Goal: Task Accomplishment & Management: Use online tool/utility

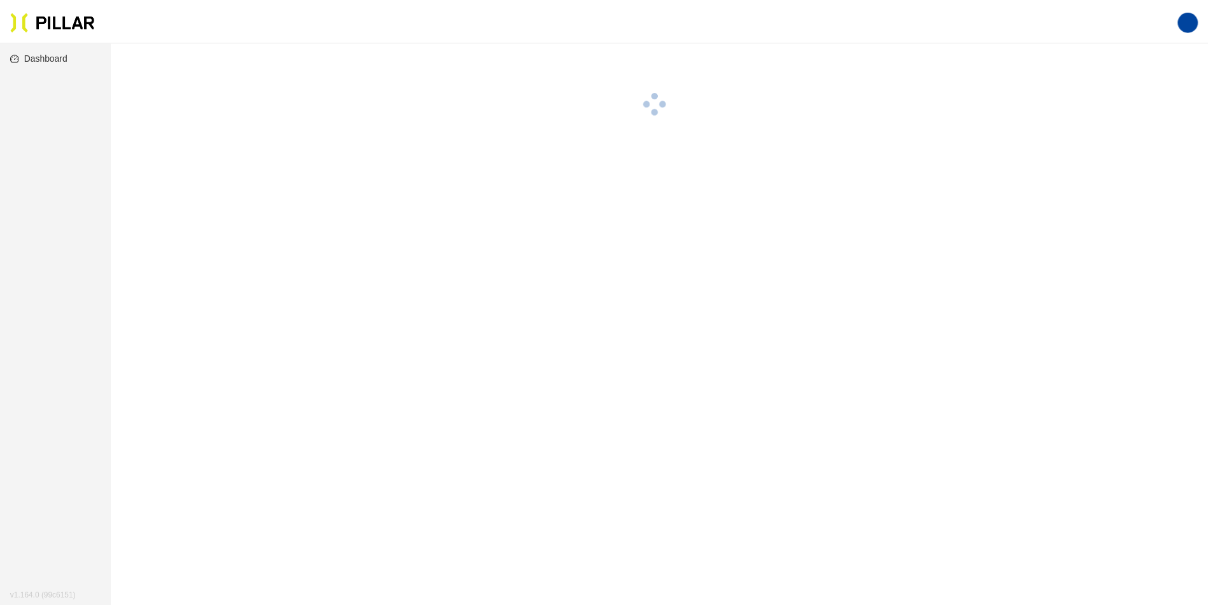
scroll to position [41, 0]
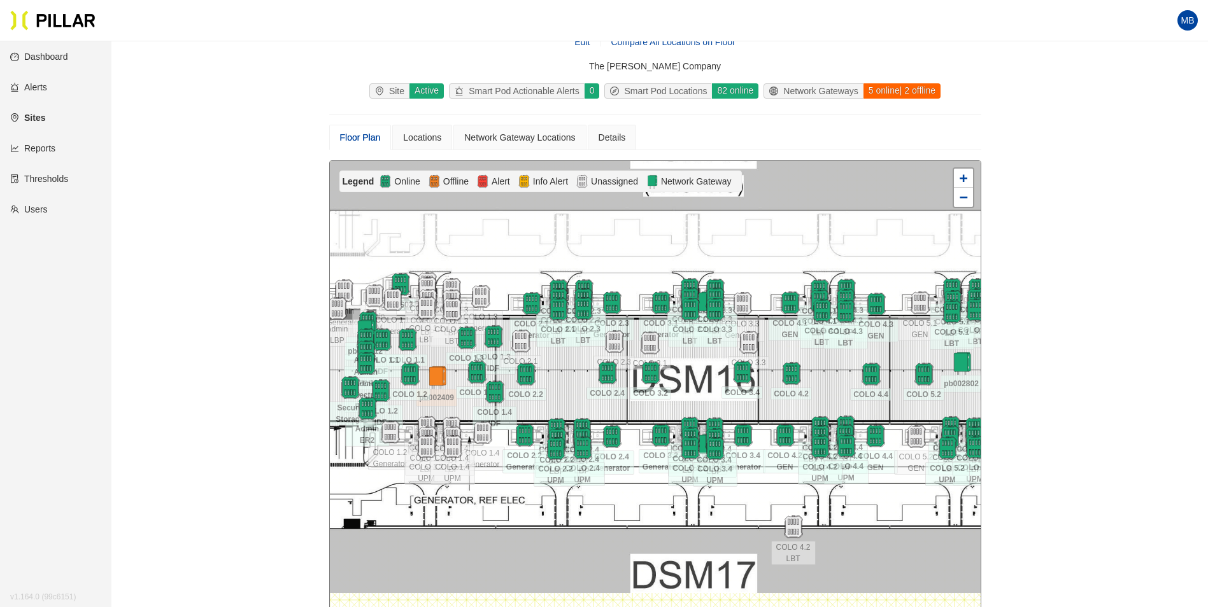
drag, startPoint x: 899, startPoint y: 438, endPoint x: 900, endPoint y: 417, distance: 21.0
click at [900, 417] on div at bounding box center [655, 388] width 651 height 455
drag, startPoint x: 826, startPoint y: 385, endPoint x: 537, endPoint y: 2, distance: 479.5
click at [836, 392] on div at bounding box center [655, 388] width 651 height 455
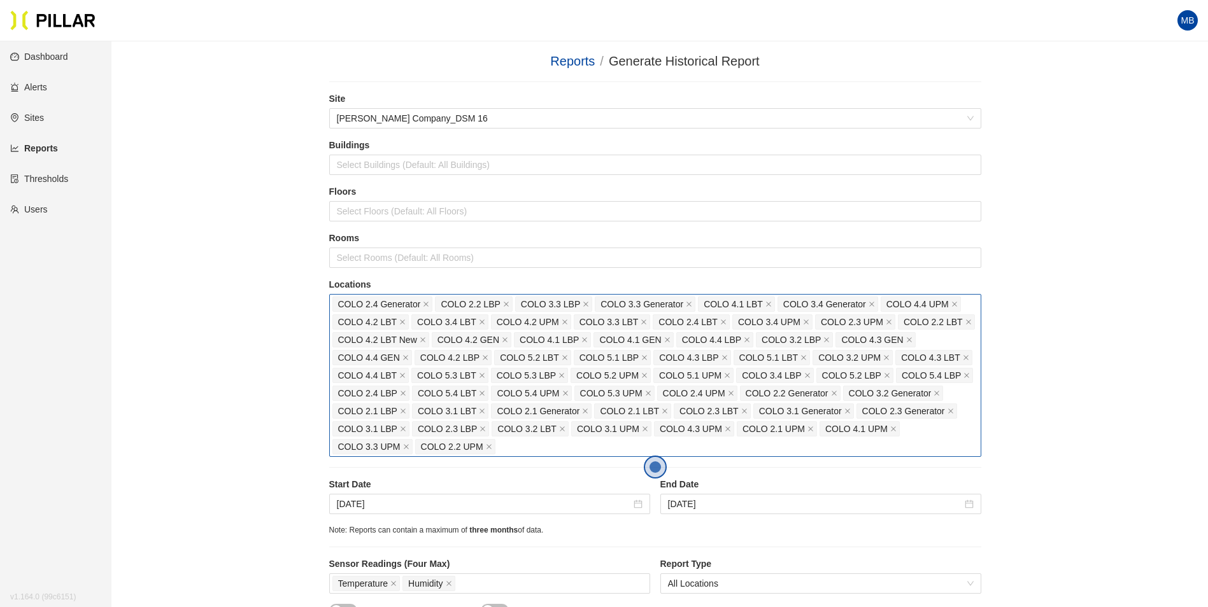
click at [512, 450] on div "COLO 2.4 Generator COLO 2.2 LBP COLO 3.3 LBP COLO 3.3 Generator COLO 4.1 LBT CO…" at bounding box center [655, 375] width 646 height 160
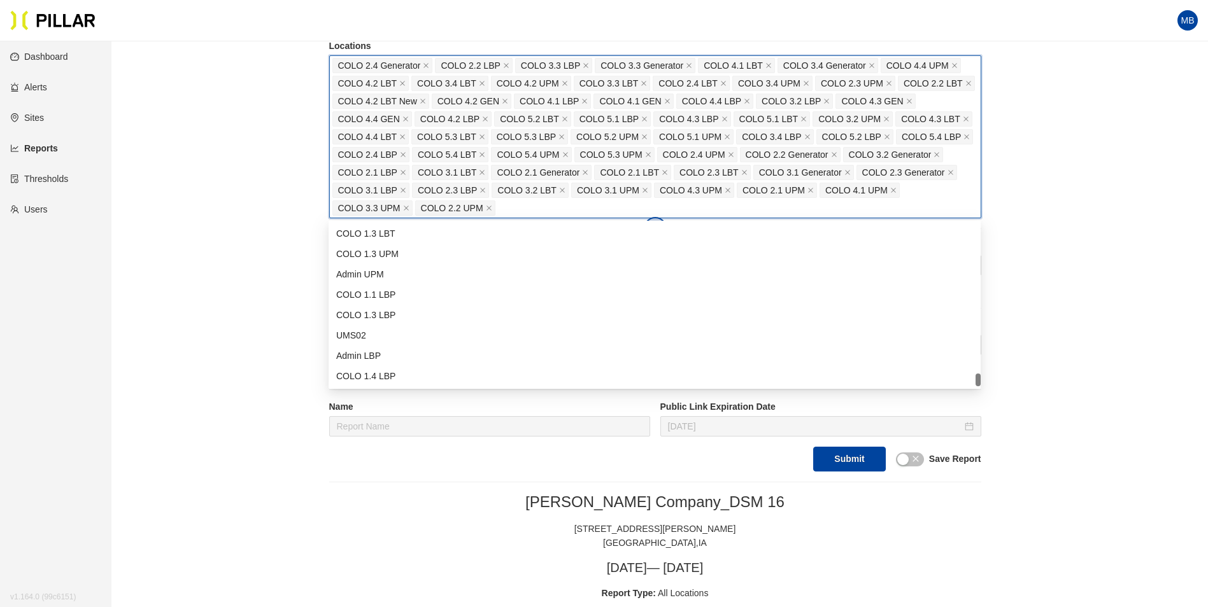
scroll to position [255, 0]
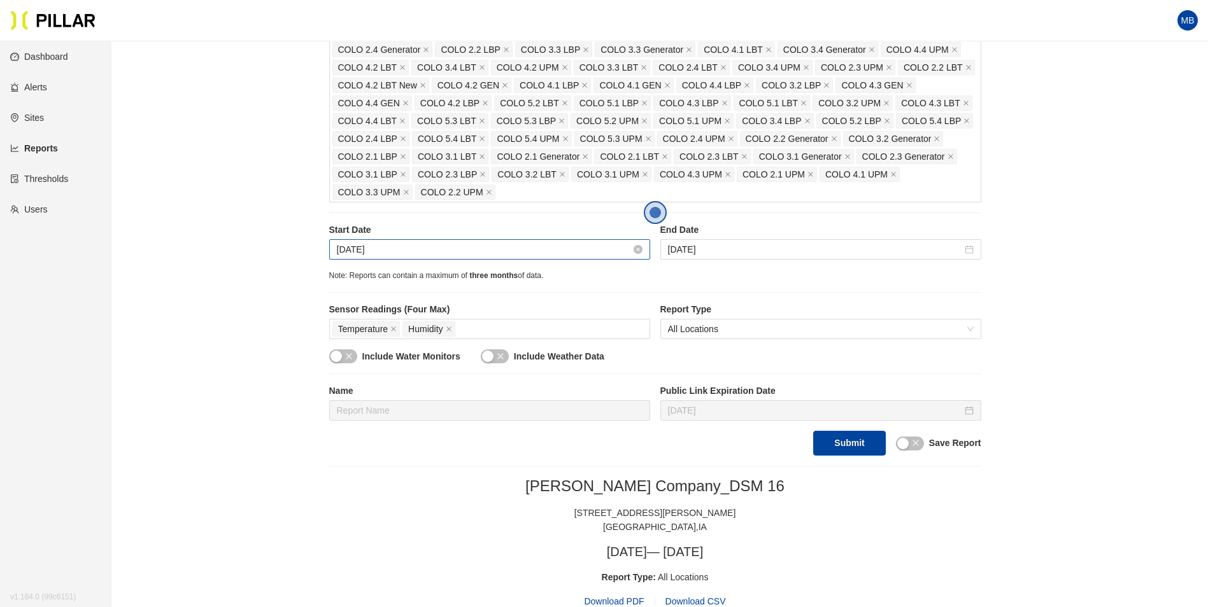
click at [451, 256] on input "[DATE]" at bounding box center [484, 250] width 294 height 14
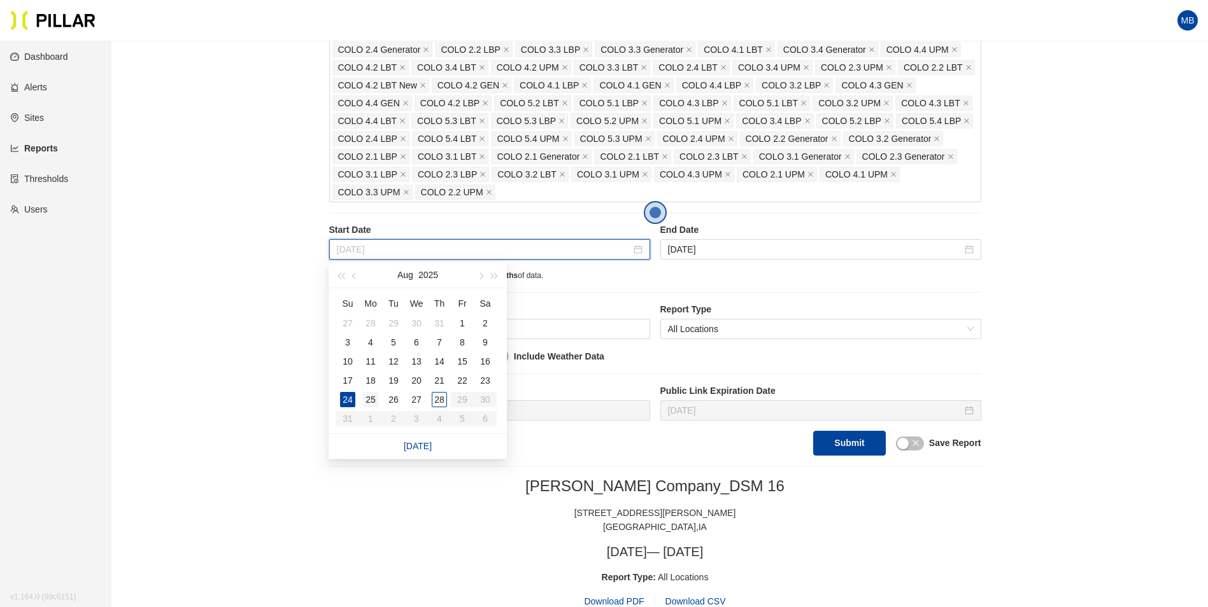
type input "[DATE]"
click at [376, 402] on div "25" at bounding box center [370, 399] width 15 height 15
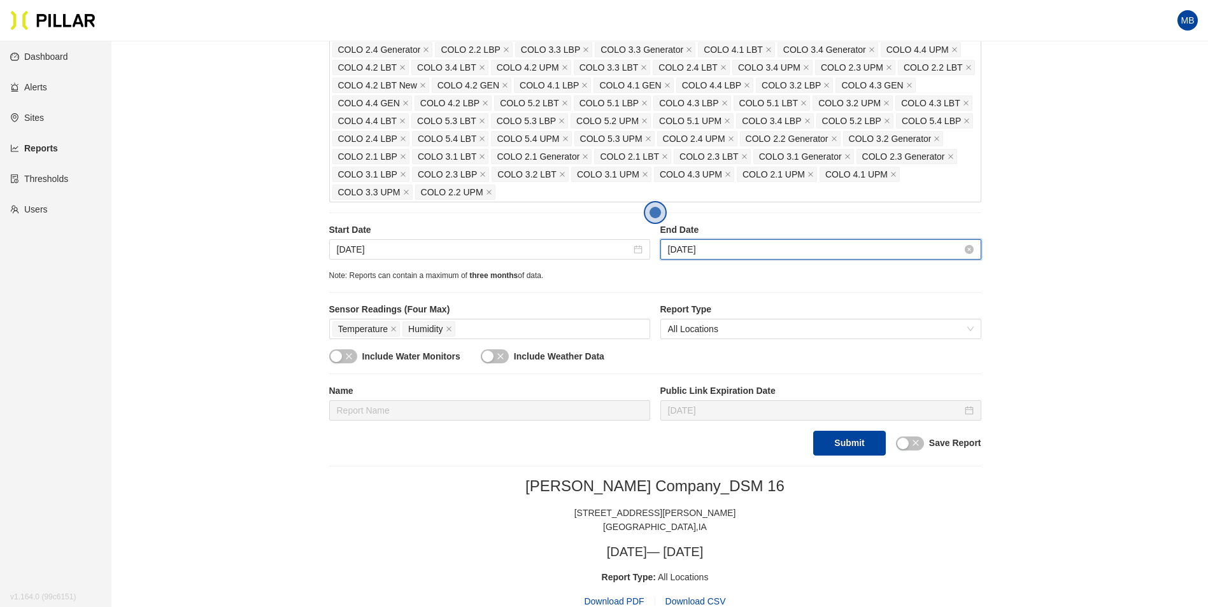
click at [766, 252] on input "[DATE]" at bounding box center [815, 250] width 294 height 14
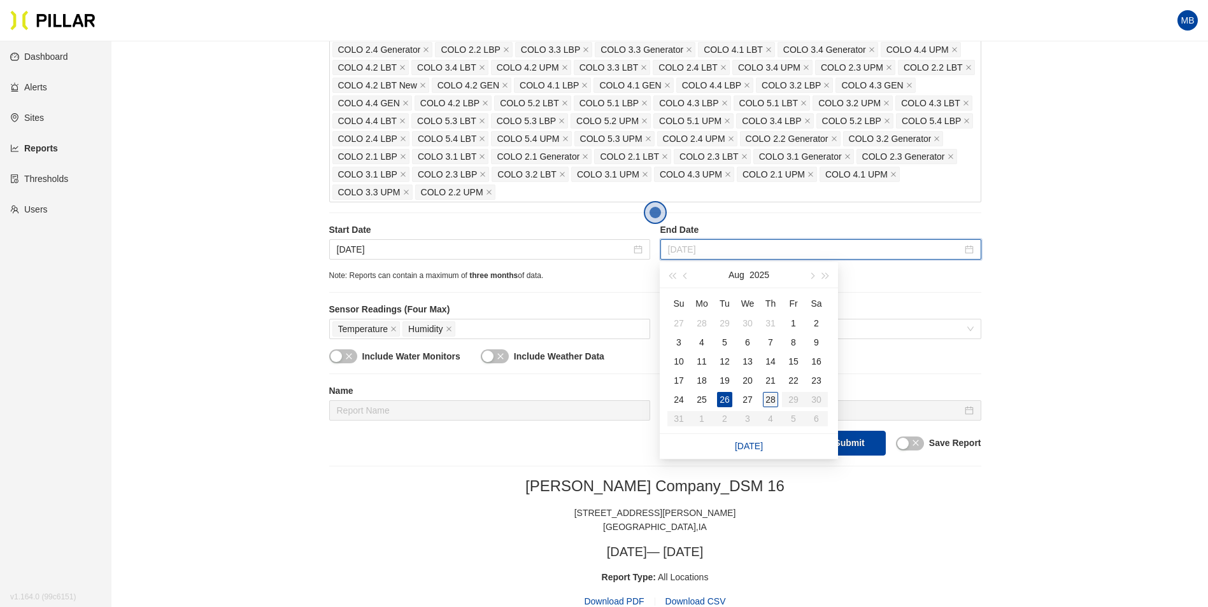
type input "[DATE]"
click at [766, 398] on div "28" at bounding box center [770, 399] width 15 height 15
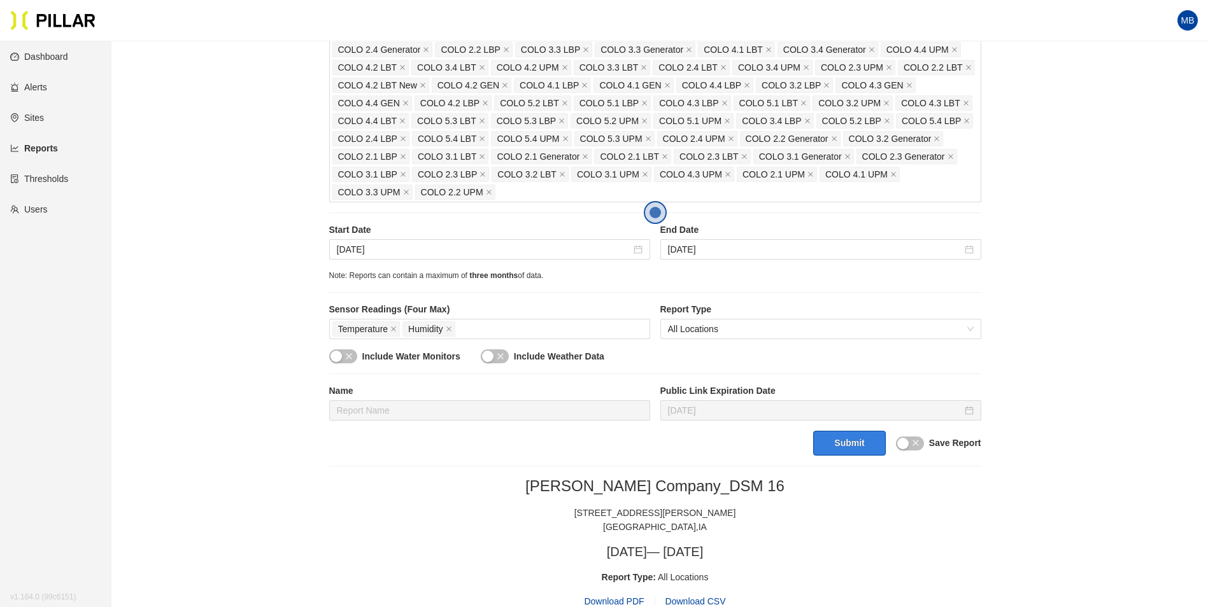
click at [873, 447] on button "Submit" at bounding box center [849, 443] width 72 height 25
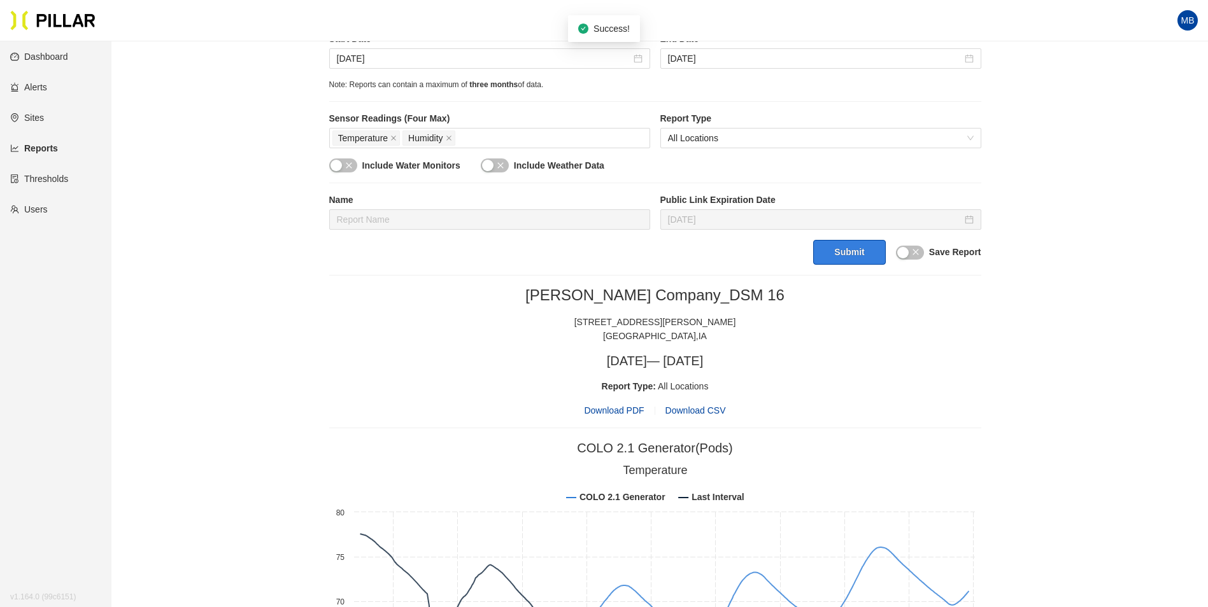
scroll to position [509, 0]
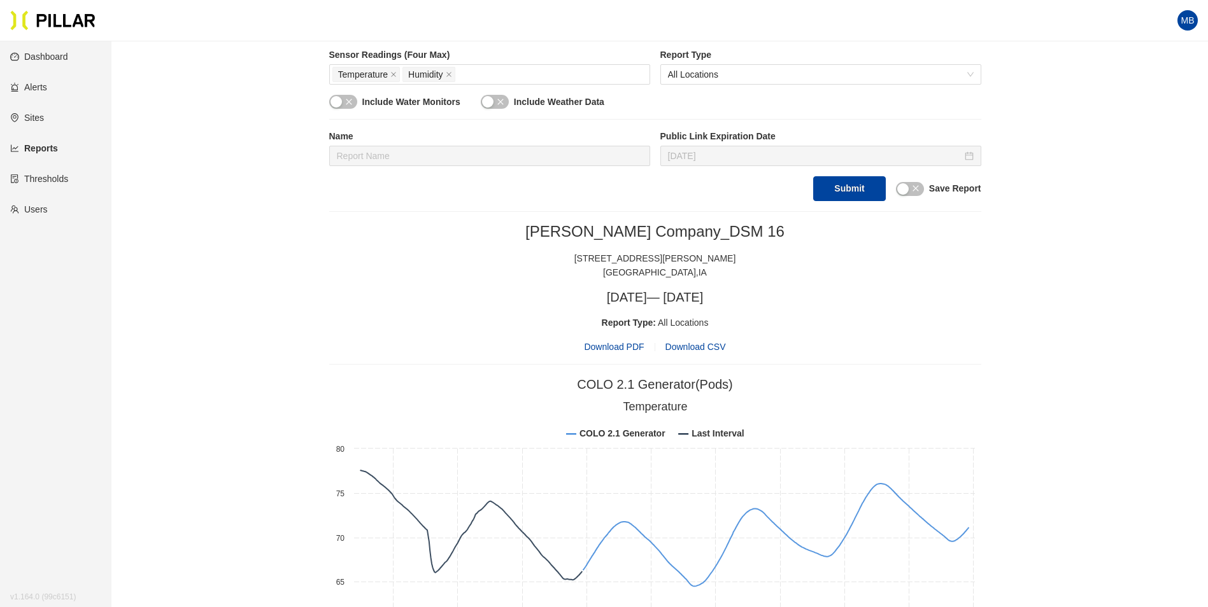
click at [619, 342] on span "Download PDF" at bounding box center [614, 347] width 60 height 14
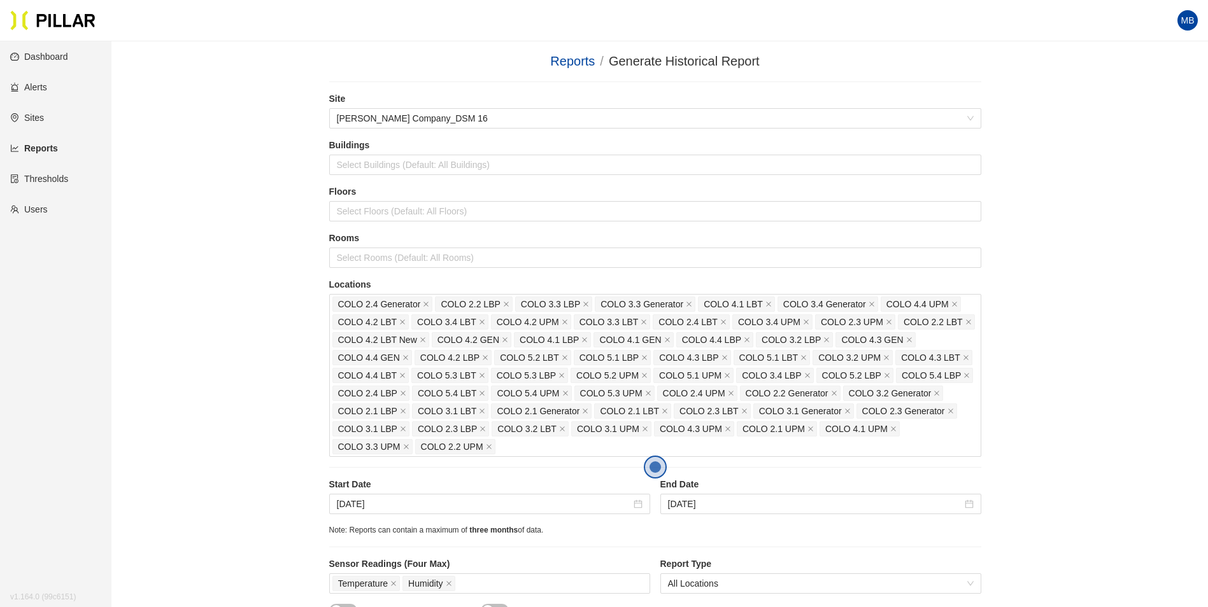
scroll to position [509, 0]
